Goal: Information Seeking & Learning: Learn about a topic

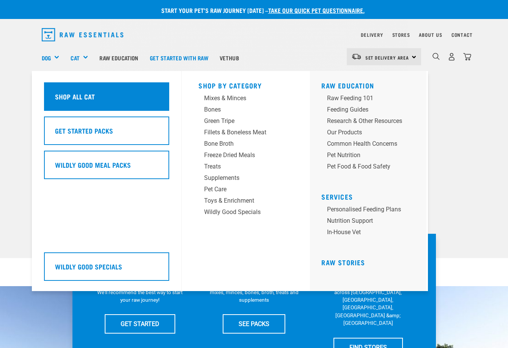
click at [102, 101] on div "Shop All Cat" at bounding box center [106, 96] width 125 height 28
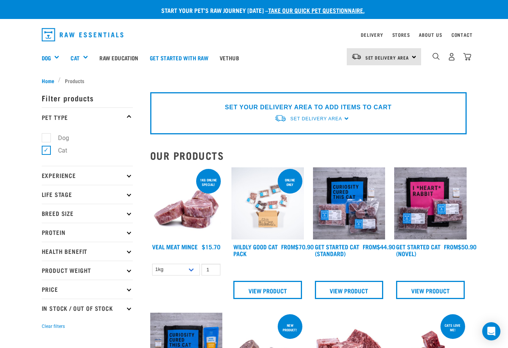
click at [42, 129] on ul "Dog Cat" at bounding box center [87, 145] width 91 height 39
click at [46, 138] on label "Dog" at bounding box center [59, 137] width 26 height 9
click at [46, 138] on input "Dog" at bounding box center [44, 136] width 5 height 5
checkbox input "true"
click at [49, 148] on label "Cat" at bounding box center [58, 150] width 24 height 9
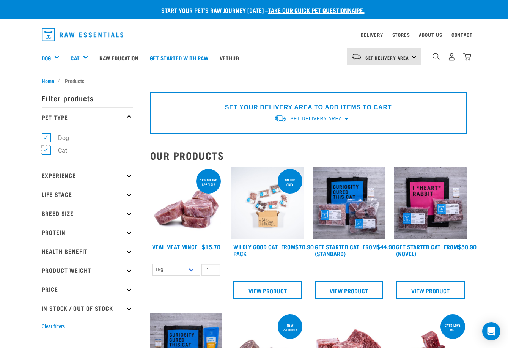
click at [47, 148] on input "Cat" at bounding box center [44, 148] width 5 height 5
checkbox input "false"
click at [42, 323] on button "Clear filters" at bounding box center [53, 326] width 23 height 7
click at [82, 176] on p "Experience" at bounding box center [87, 175] width 91 height 19
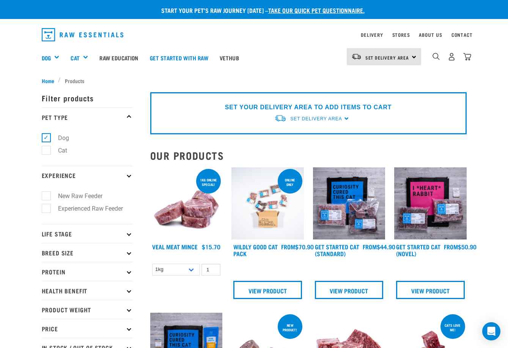
click at [95, 234] on p "Life Stage" at bounding box center [87, 233] width 91 height 19
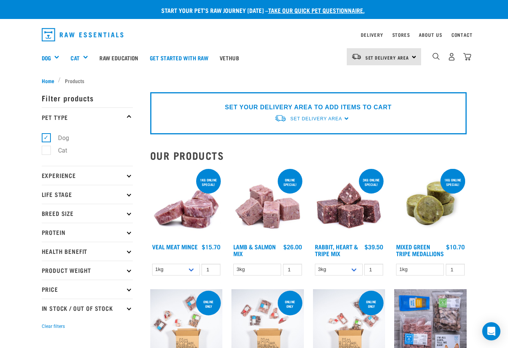
click at [88, 215] on p "Breed Size" at bounding box center [87, 213] width 91 height 19
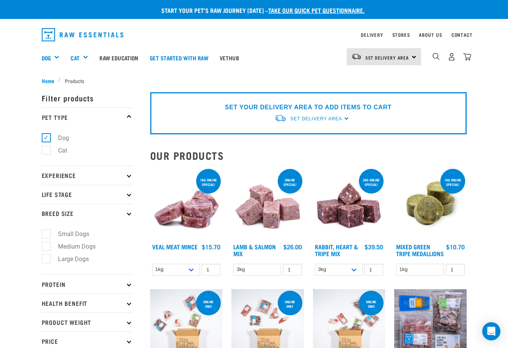
click at [88, 195] on p "Life Stage" at bounding box center [87, 194] width 91 height 19
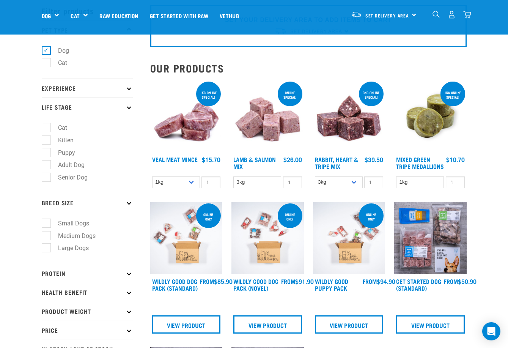
scroll to position [114, 0]
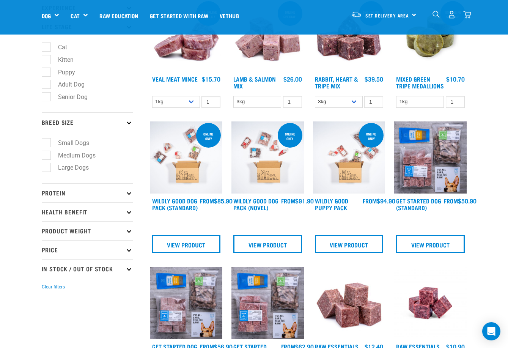
click at [107, 231] on p "Product Weight" at bounding box center [87, 230] width 91 height 19
click at [97, 213] on p "Health Benefit" at bounding box center [87, 211] width 91 height 19
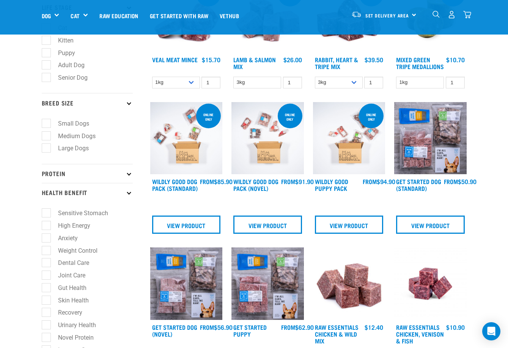
scroll to position [152, 0]
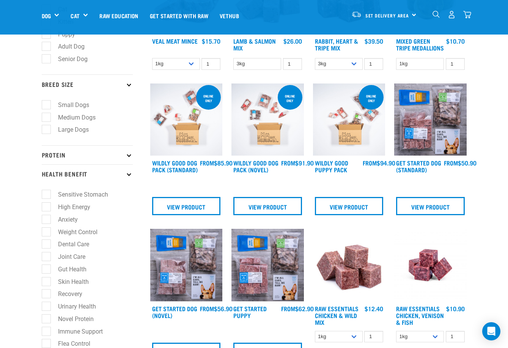
click at [105, 159] on p "Protein" at bounding box center [87, 154] width 91 height 19
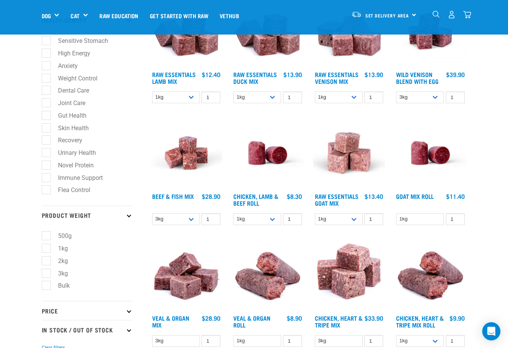
scroll to position [645, 0]
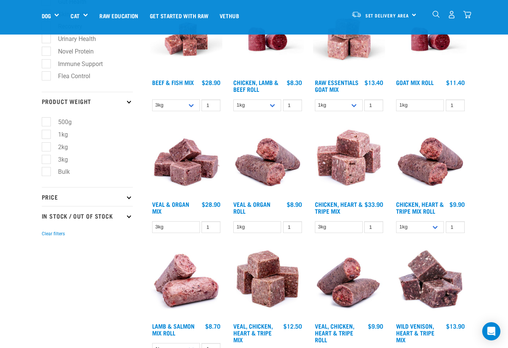
click at [110, 193] on p "Price" at bounding box center [87, 196] width 91 height 19
click at [112, 281] on p "In Stock / Out Of Stock" at bounding box center [87, 279] width 91 height 19
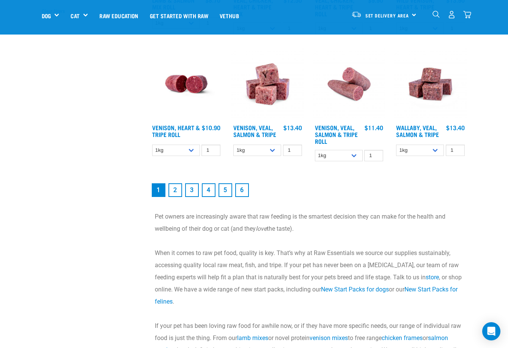
scroll to position [986, 0]
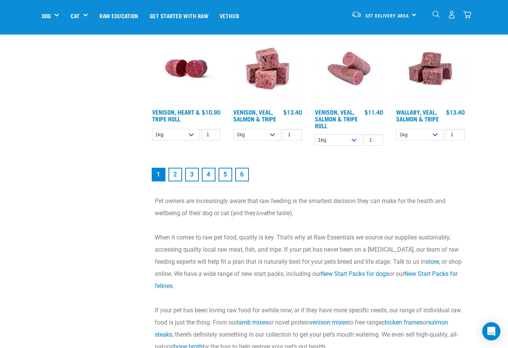
click at [238, 177] on link "6" at bounding box center [242, 175] width 14 height 14
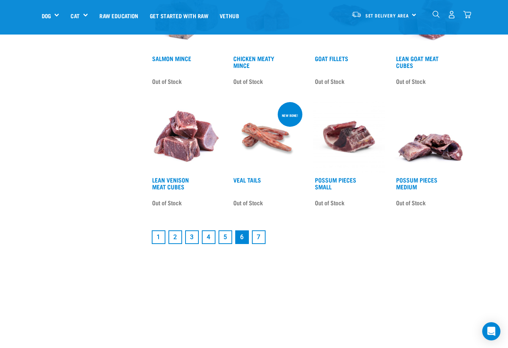
scroll to position [986, 0]
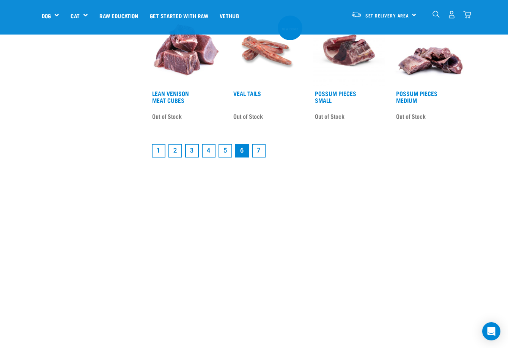
click at [228, 148] on li "5" at bounding box center [225, 150] width 17 height 17
click at [223, 156] on link "5" at bounding box center [225, 151] width 14 height 14
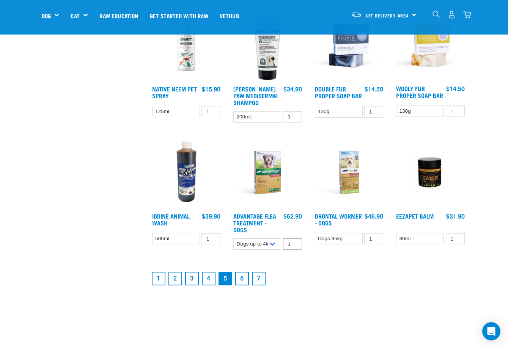
scroll to position [910, 0]
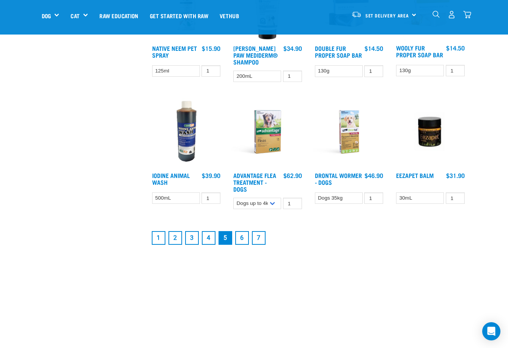
click at [195, 242] on link "3" at bounding box center [192, 238] width 14 height 14
click at [211, 238] on link "4" at bounding box center [209, 238] width 14 height 14
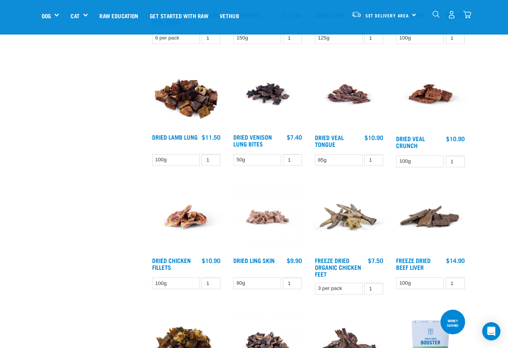
scroll to position [948, 0]
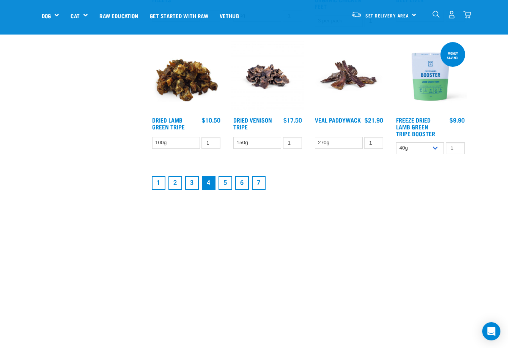
click at [197, 176] on link "3" at bounding box center [192, 183] width 14 height 14
